Goal: Task Accomplishment & Management: Manage account settings

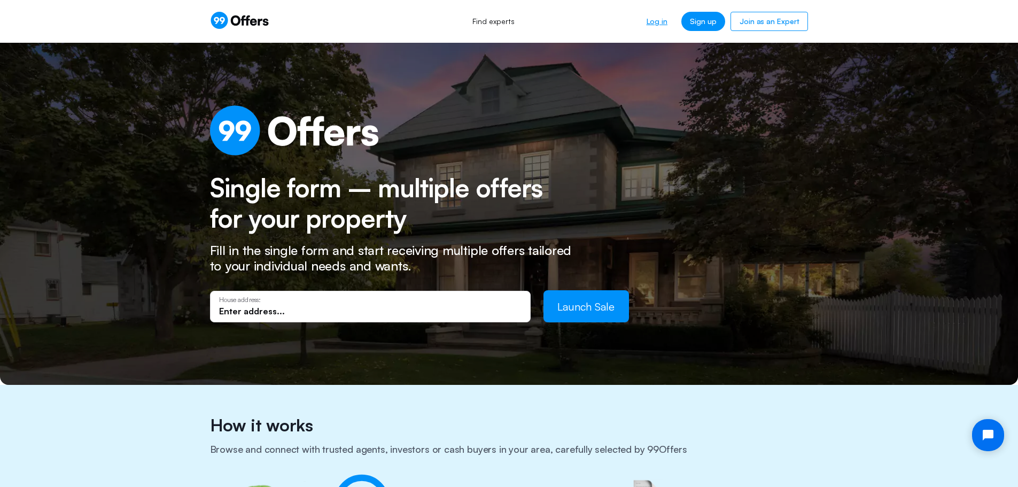
click at [661, 19] on link "Log in" at bounding box center [657, 21] width 38 height 19
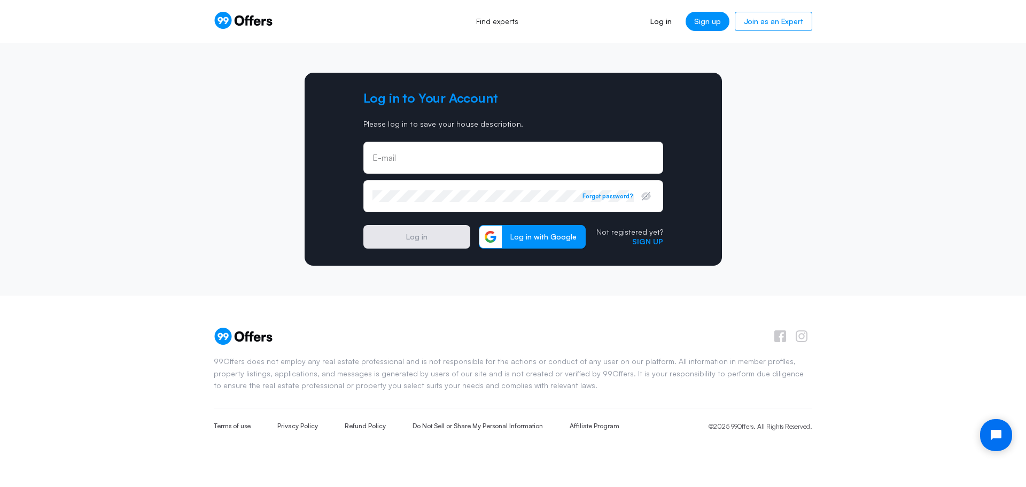
click at [491, 148] on div "E-mail" at bounding box center [514, 158] width 300 height 32
click at [417, 166] on input "email" at bounding box center [514, 162] width 282 height 12
type input "[EMAIL_ADDRESS][DOMAIN_NAME]"
click at [402, 237] on button "Log in" at bounding box center [417, 237] width 107 height 24
